Goal: Transaction & Acquisition: Subscribe to service/newsletter

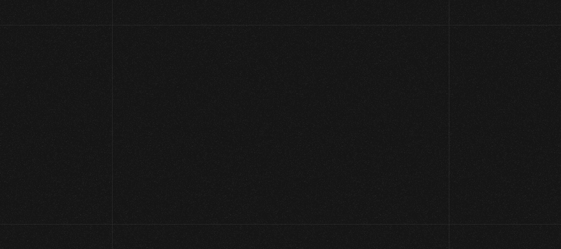
scroll to position [75, 0]
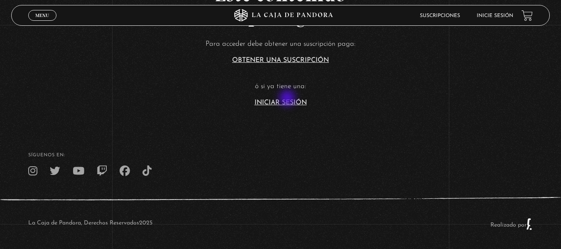
click at [288, 99] on link "Iniciar Sesión" at bounding box center [281, 102] width 52 height 7
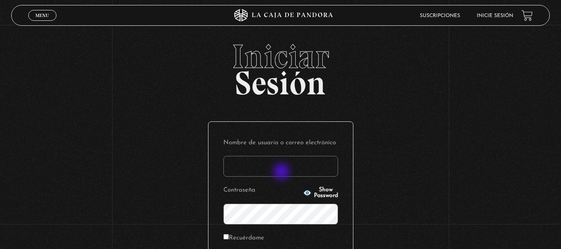
click at [283, 172] on input "Nombre de usuario o correo electrónico" at bounding box center [281, 166] width 115 height 21
type input "[EMAIL_ADDRESS][DOMAIN_NAME]"
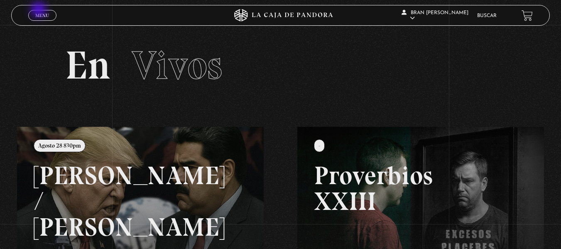
click at [39, 10] on link "Menu Cerrar" at bounding box center [42, 15] width 28 height 11
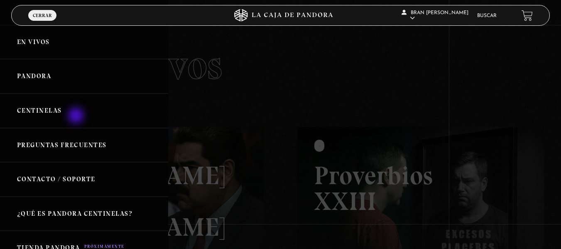
click at [77, 116] on link "Centinelas" at bounding box center [84, 110] width 168 height 34
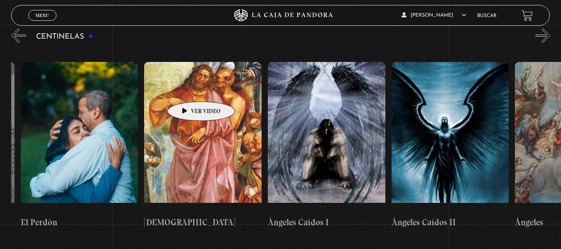
scroll to position [0, 12477]
click at [188, 89] on figure at bounding box center [204, 137] width 118 height 150
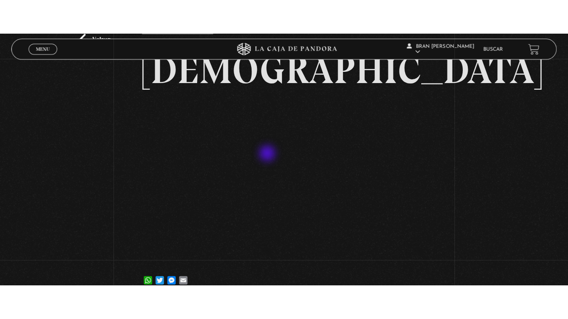
scroll to position [50, 0]
